Goal: Communication & Community: Answer question/provide support

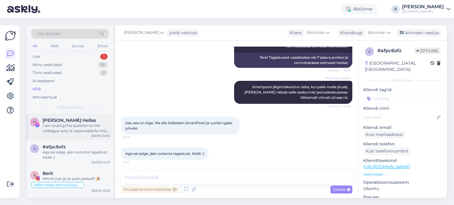
click at [62, 131] on div "I am routing this question to the colleague who is responsible for this topic. …" at bounding box center [76, 128] width 67 height 11
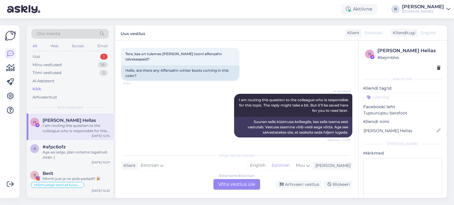
scroll to position [25, 0]
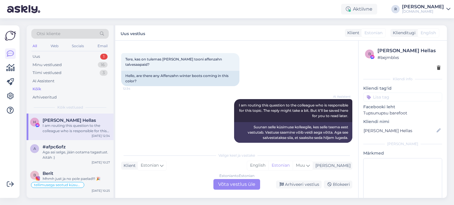
click at [238, 184] on div "Estonian to Estonian Võta vestlus üle" at bounding box center [236, 184] width 47 height 11
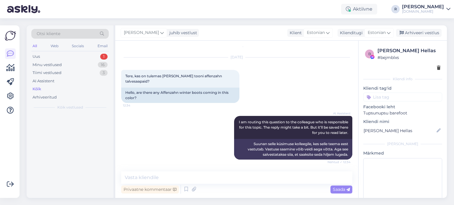
scroll to position [2, 0]
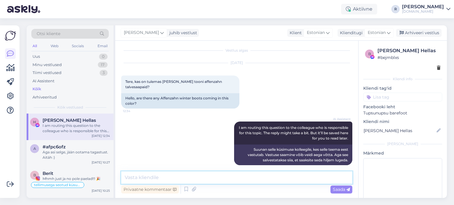
click at [182, 175] on textarea at bounding box center [236, 178] width 231 height 12
type textarea "Tere! Affenzahne [PERSON_NAME] kahjuks"
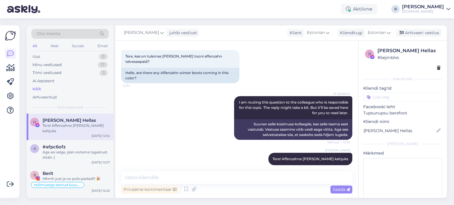
click at [383, 97] on input at bounding box center [402, 97] width 79 height 9
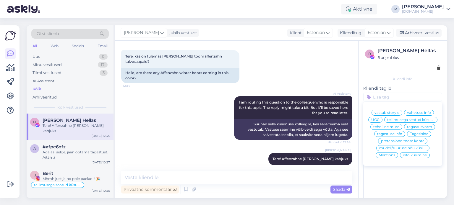
click at [417, 157] on span "info küsimine" at bounding box center [415, 156] width 24 height 4
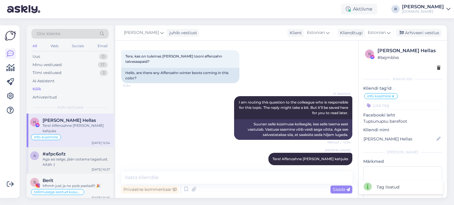
click at [79, 157] on div "Aga asi selge, jään ootama tagastust. Aitäh :)" at bounding box center [76, 162] width 67 height 11
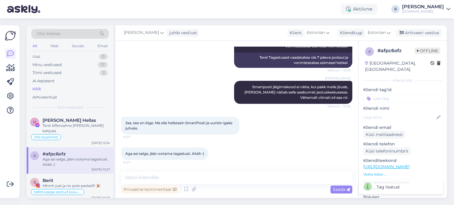
click at [392, 94] on input at bounding box center [402, 98] width 79 height 9
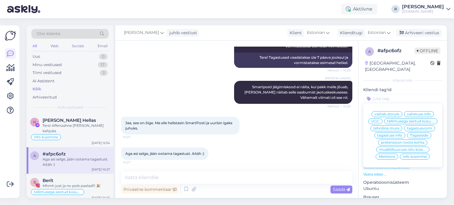
click at [387, 136] on span "tagastuse info" at bounding box center [389, 136] width 25 height 4
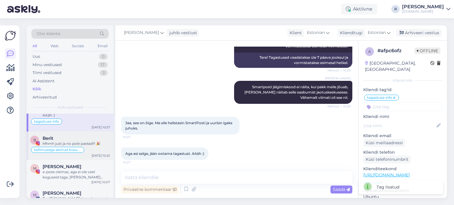
scroll to position [59, 0]
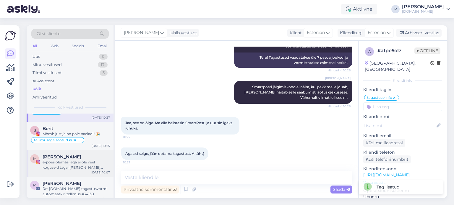
click at [73, 165] on div "M [PERSON_NAME] e-poes olemas, aga ei ole veel koguseid taga. [PERSON_NAME] loo…" at bounding box center [70, 163] width 87 height 27
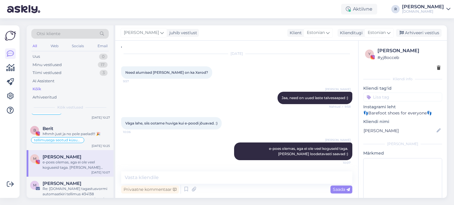
click at [388, 97] on input at bounding box center [402, 97] width 79 height 9
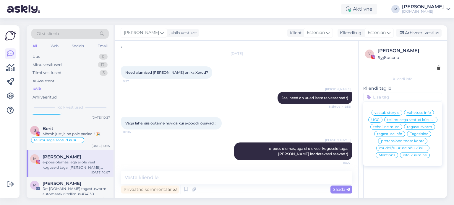
click at [408, 157] on span "info küsimine" at bounding box center [415, 156] width 24 height 4
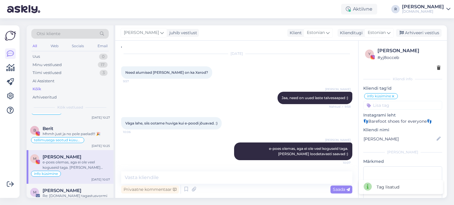
click at [162, 184] on div "Privaatne kommentaar Saada" at bounding box center [236, 189] width 231 height 11
click at [159, 180] on textarea at bounding box center [236, 178] width 231 height 12
paste textarea "[URL][DOMAIN_NAME]"
type textarea "[URL][DOMAIN_NAME]"
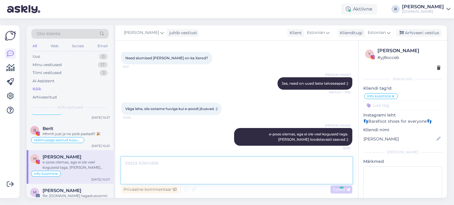
scroll to position [100, 0]
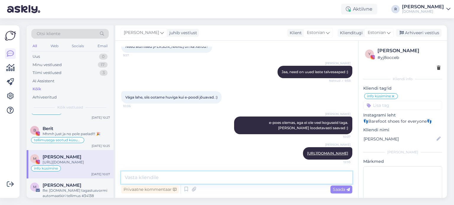
click at [195, 175] on textarea at bounding box center [236, 178] width 231 height 12
type textarea "Ostmiseks valmis :)"
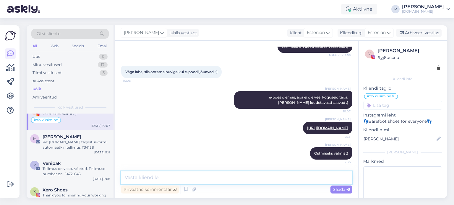
scroll to position [118, 0]
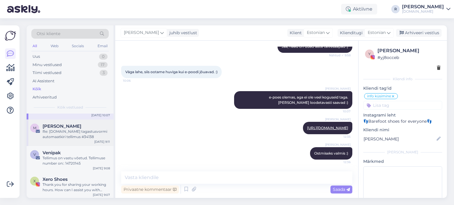
click at [64, 129] on div "Re: [DOMAIN_NAME] tagastusvormi automaatkiri tellimus #34138" at bounding box center [76, 134] width 67 height 11
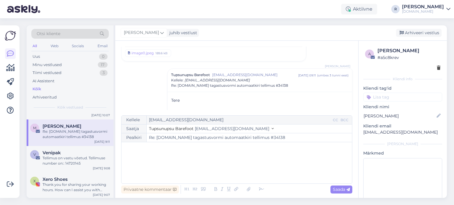
click at [413, 97] on input at bounding box center [402, 97] width 79 height 9
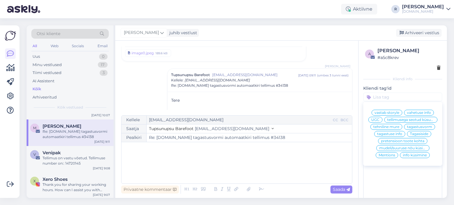
click at [409, 122] on span "tellimusega seotud küsumus" at bounding box center [410, 120] width 47 height 4
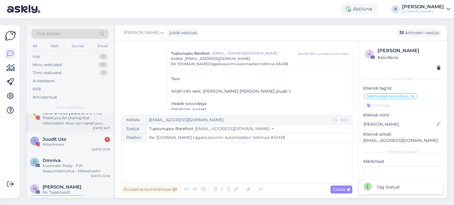
scroll to position [236, 0]
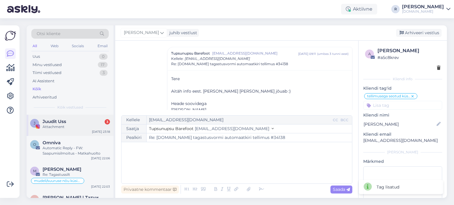
click at [61, 124] on div "Attachment" at bounding box center [76, 126] width 67 height 5
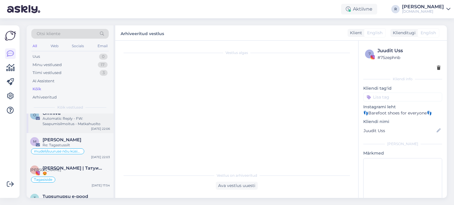
scroll to position [295, 0]
